Goal: Information Seeking & Learning: Understand process/instructions

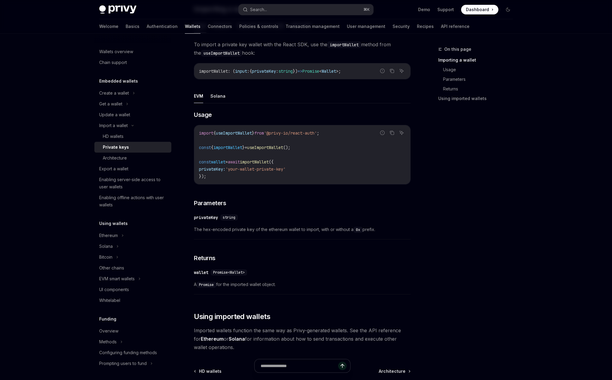
scroll to position [138, 0]
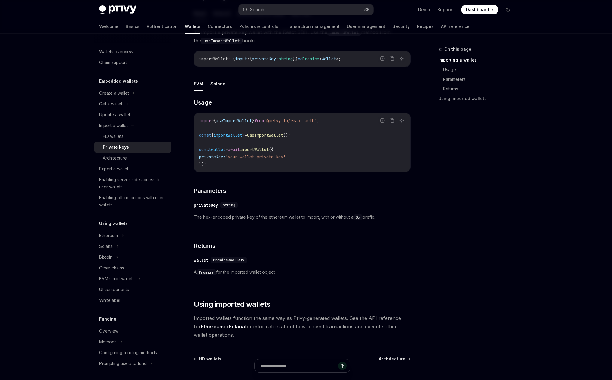
click at [473, 14] on span at bounding box center [479, 10] width 37 height 10
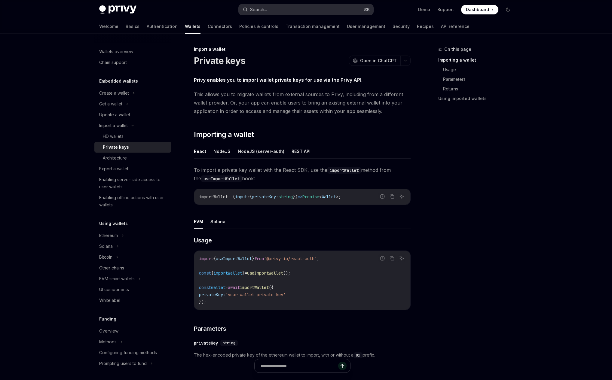
click at [316, 8] on button "Search... ⌘ K" at bounding box center [306, 9] width 135 height 11
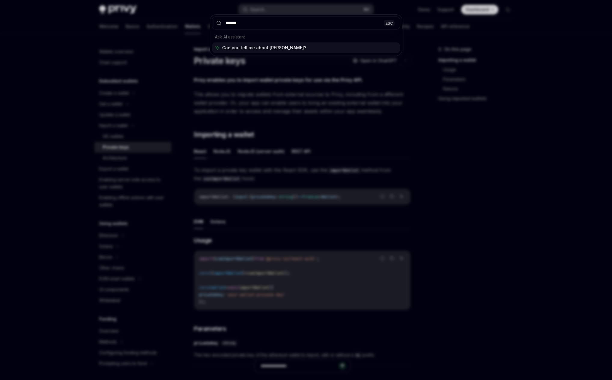
type input "*******"
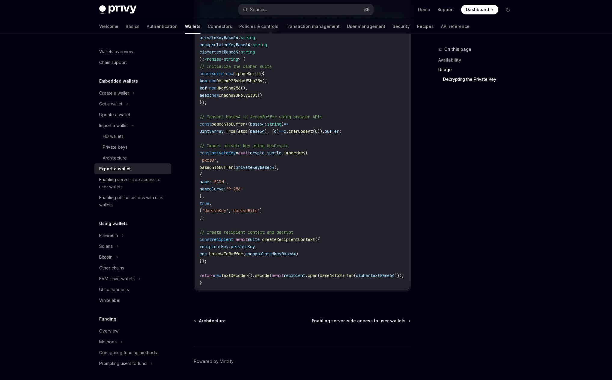
scroll to position [725, 0]
click at [123, 106] on button "Get a wallet" at bounding box center [132, 104] width 77 height 11
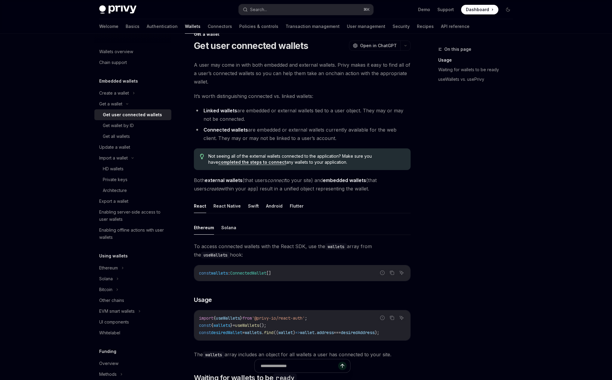
scroll to position [17, 0]
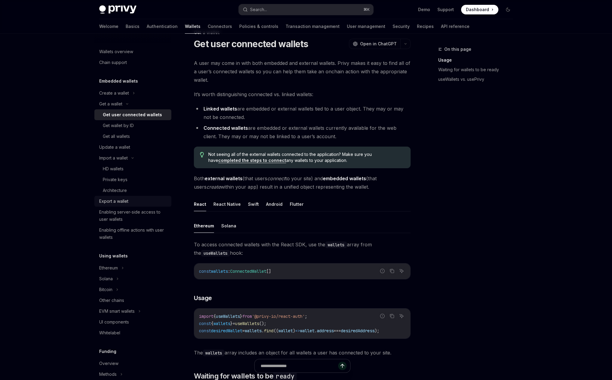
click at [130, 202] on div "Export a wallet" at bounding box center [133, 201] width 69 height 7
type textarea "*"
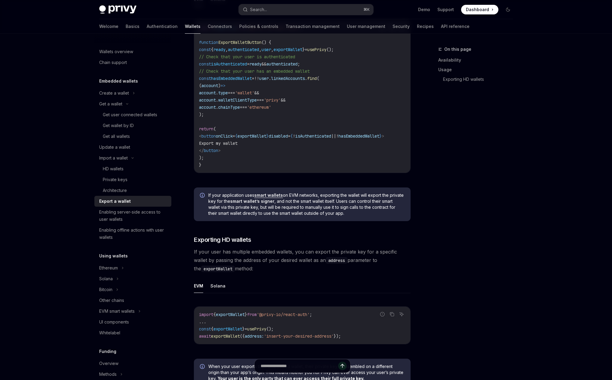
scroll to position [500, 0]
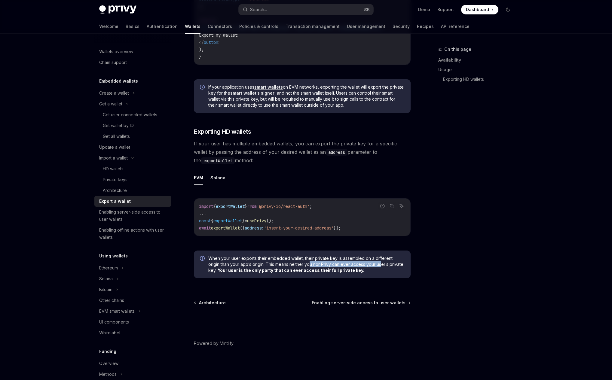
drag, startPoint x: 299, startPoint y: 264, endPoint x: 368, endPoint y: 264, distance: 69.5
click at [368, 264] on span "When your user exports their embedded wallet, their private key is assembled on…" at bounding box center [306, 265] width 196 height 18
drag, startPoint x: 368, startPoint y: 264, endPoint x: 310, endPoint y: 270, distance: 58.3
click at [310, 270] on span "When your user exports their embedded wallet, their private key is assembled on…" at bounding box center [306, 265] width 196 height 18
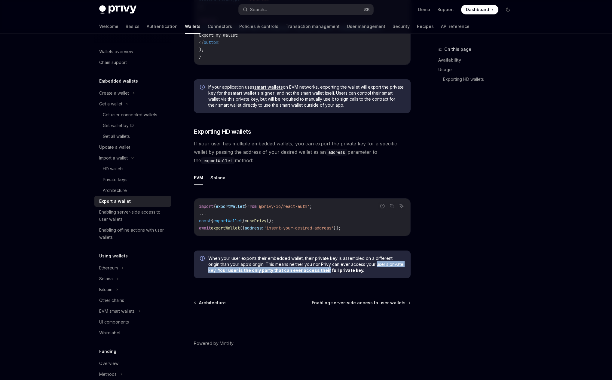
click at [310, 270] on b "Your user is the only party that can ever access their full private key." at bounding box center [291, 270] width 147 height 5
drag, startPoint x: 310, startPoint y: 270, endPoint x: 241, endPoint y: 268, distance: 69.2
click at [241, 268] on span "When your user exports their embedded wallet, their private key is assembled on…" at bounding box center [306, 265] width 196 height 18
click at [241, 268] on b "Your user is the only party that can ever access their full private key." at bounding box center [291, 270] width 147 height 5
drag, startPoint x: 241, startPoint y: 268, endPoint x: 305, endPoint y: 272, distance: 63.9
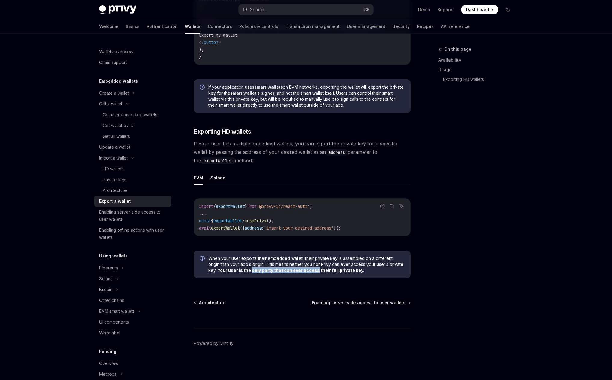
click at [305, 272] on b "Your user is the only party that can ever access their full private key." at bounding box center [291, 270] width 147 height 5
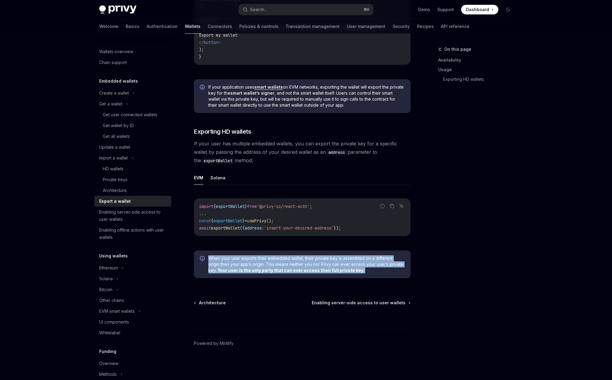
click at [305, 272] on b "Your user is the only party that can ever access their full private key." at bounding box center [291, 270] width 147 height 5
click at [303, 258] on span "When your user exports their embedded wallet, their private key is assembled on…" at bounding box center [306, 265] width 196 height 18
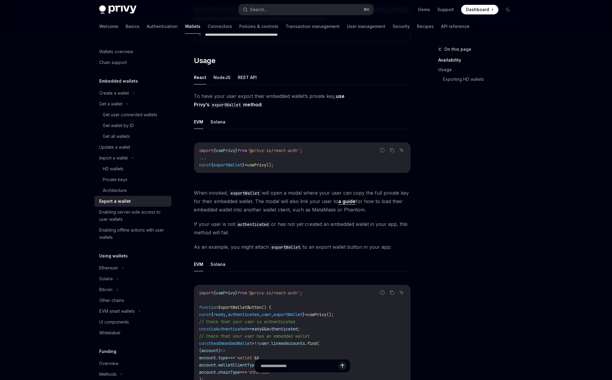
scroll to position [0, 0]
